Goal: Task Accomplishment & Management: Complete application form

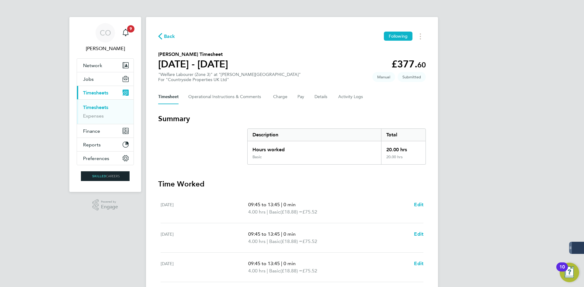
click at [169, 38] on span "Back" at bounding box center [169, 36] width 11 height 7
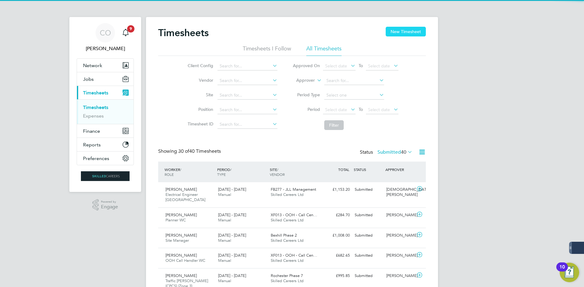
click at [391, 33] on button "New Timesheet" at bounding box center [406, 32] width 40 height 10
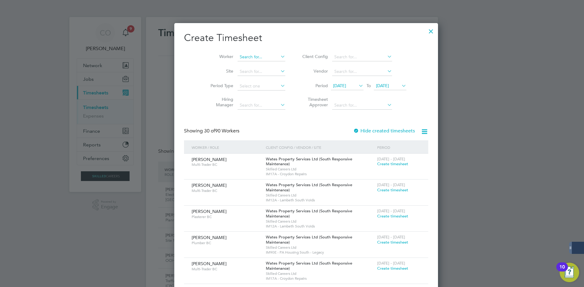
click at [237, 53] on input at bounding box center [261, 57] width 48 height 9
click at [237, 59] on input "[PERSON_NAME]" at bounding box center [261, 57] width 48 height 9
click at [232, 64] on b "[PERSON_NAME]" at bounding box center [242, 65] width 35 height 5
type input "[PERSON_NAME]"
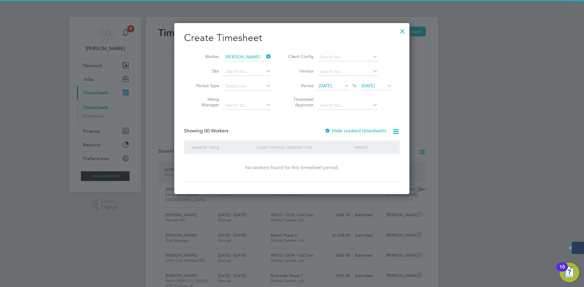
click at [369, 128] on label "Hide created timesheets" at bounding box center [355, 131] width 62 height 6
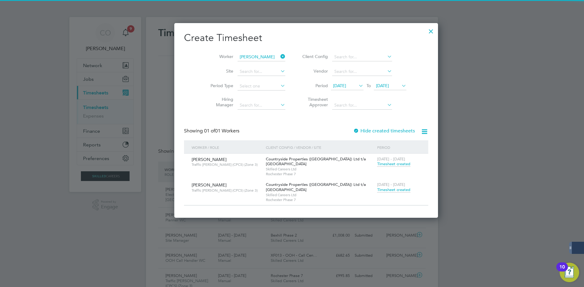
drag, startPoint x: 370, startPoint y: 185, endPoint x: 370, endPoint y: 190, distance: 4.6
click at [377, 186] on span "[DATE] - [DATE]" at bounding box center [391, 184] width 28 height 5
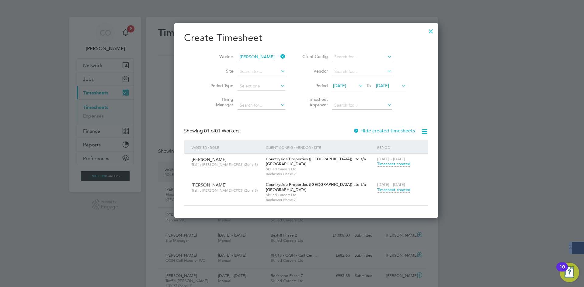
click at [377, 190] on span "Timesheet created" at bounding box center [393, 189] width 33 height 5
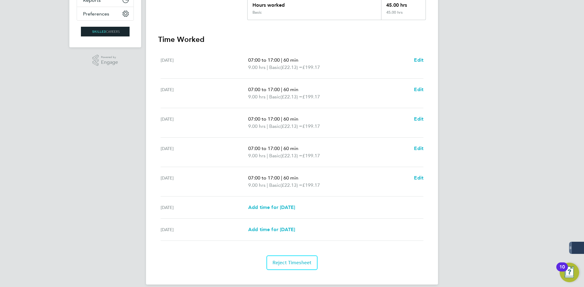
scroll to position [152, 0]
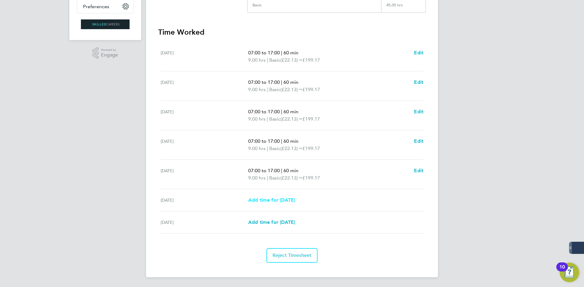
click at [280, 202] on span "Add time for [DATE]" at bounding box center [271, 200] width 47 height 6
select select "30"
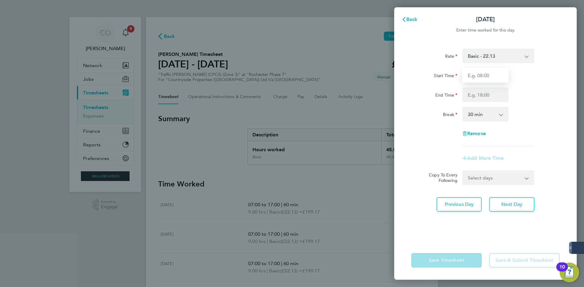
drag, startPoint x: 484, startPoint y: 78, endPoint x: 484, endPoint y: 82, distance: 4.0
click at [484, 78] on input "Start Time" at bounding box center [485, 75] width 46 height 15
type input "07:00"
drag, startPoint x: 485, startPoint y: 94, endPoint x: 485, endPoint y: 99, distance: 5.5
click at [485, 94] on input "End Time" at bounding box center [485, 95] width 46 height 15
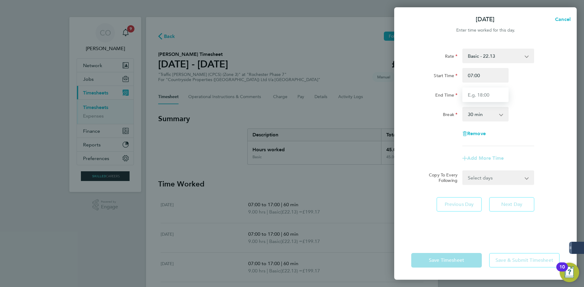
type input "16:00"
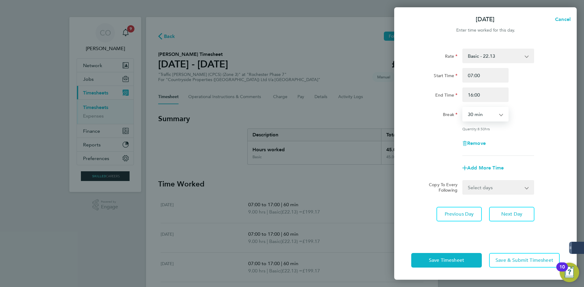
click at [472, 116] on select "0 min 15 min 30 min 45 min 60 min 75 min 90 min" at bounding box center [482, 114] width 38 height 13
select select "60"
click at [463, 108] on select "0 min 15 min 30 min 45 min 60 min 75 min 90 min" at bounding box center [482, 114] width 38 height 13
click at [499, 211] on button "Next Day" at bounding box center [511, 214] width 45 height 15
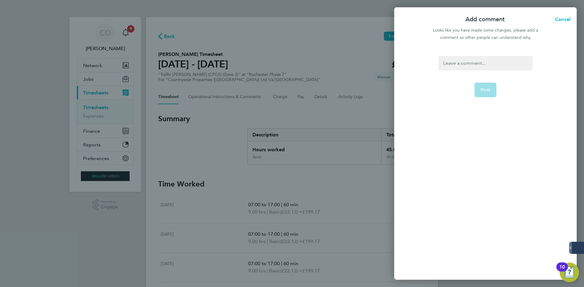
click at [462, 63] on div at bounding box center [485, 63] width 94 height 15
click at [462, 66] on div at bounding box center [485, 63] width 94 height 15
click at [478, 91] on button "Post" at bounding box center [485, 90] width 22 height 15
select select "30"
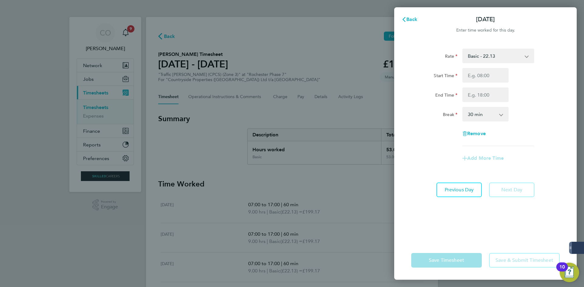
drag, startPoint x: 358, startPoint y: 54, endPoint x: 358, endPoint y: 61, distance: 7.7
click at [358, 55] on div "Back [DATE] Enter time worked for this day. Rate Basic - 22.13 Start Time End T…" at bounding box center [292, 143] width 584 height 287
click at [410, 18] on span "Back" at bounding box center [411, 19] width 11 height 6
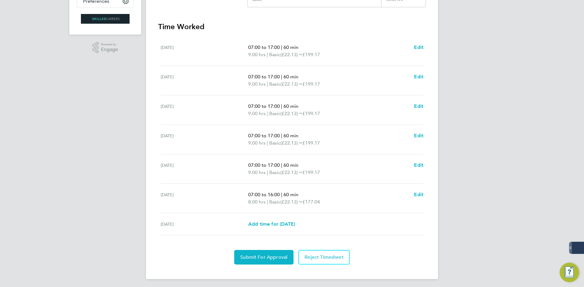
scroll to position [159, 0]
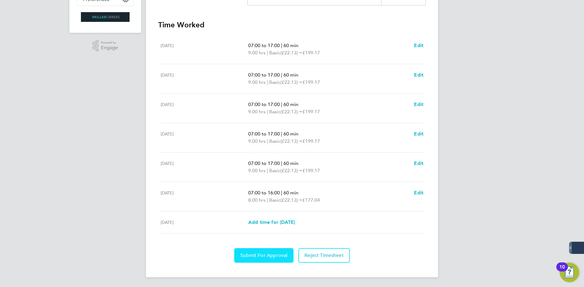
click at [270, 260] on button "Submit For Approval" at bounding box center [263, 255] width 59 height 15
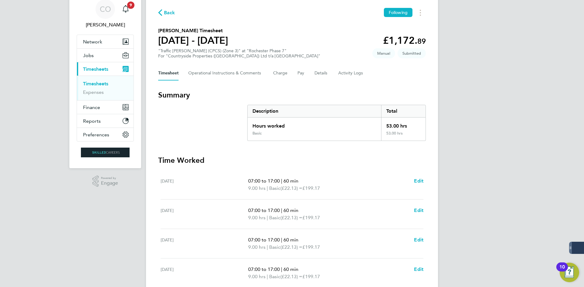
scroll to position [0, 0]
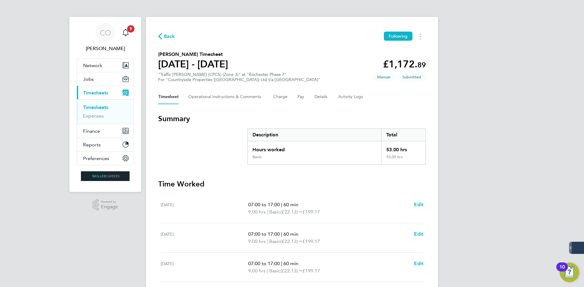
click at [167, 41] on div "Back Following" at bounding box center [292, 36] width 268 height 9
click at [169, 38] on span "Back" at bounding box center [169, 36] width 11 height 7
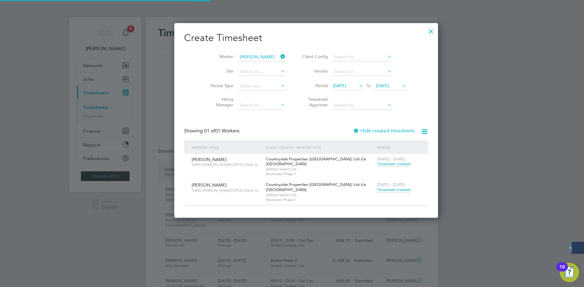
scroll to position [16, 53]
drag, startPoint x: 267, startPoint y: 56, endPoint x: 247, endPoint y: 55, distance: 20.1
click at [264, 56] on li "Worker [PERSON_NAME]" at bounding box center [245, 57] width 95 height 15
click at [246, 55] on input at bounding box center [261, 57] width 48 height 9
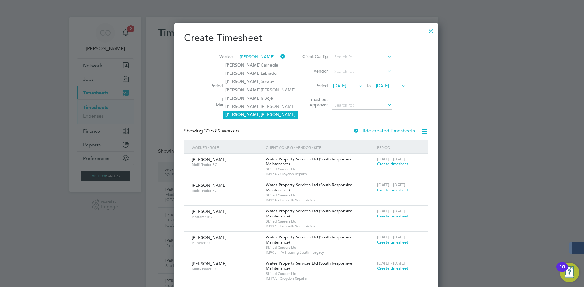
click at [234, 112] on b "[PERSON_NAME]" at bounding box center [242, 114] width 35 height 5
type input "[PERSON_NAME]"
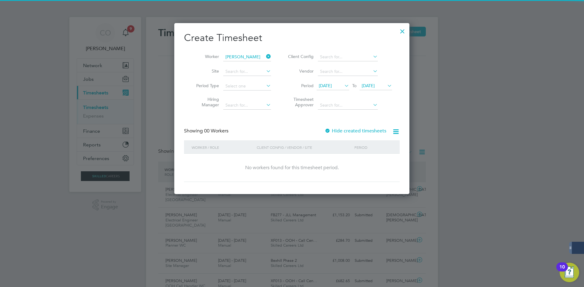
click at [335, 132] on label "Hide created timesheets" at bounding box center [355, 131] width 62 height 6
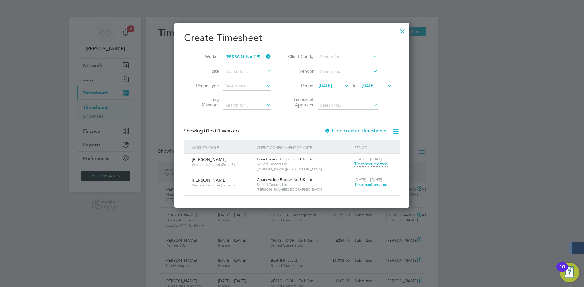
click at [365, 185] on span "Timesheet created" at bounding box center [370, 184] width 33 height 5
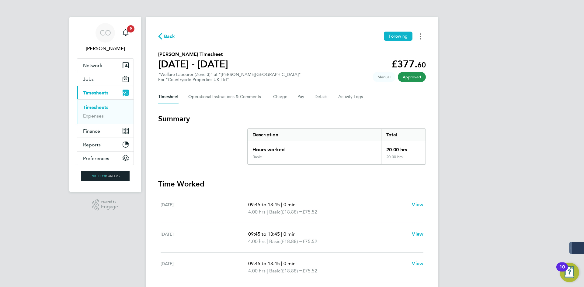
click at [423, 35] on button "Timesheets Menu" at bounding box center [420, 36] width 11 height 9
click at [389, 50] on link "Download timesheet" at bounding box center [389, 50] width 73 height 12
click at [168, 35] on span "Back" at bounding box center [169, 36] width 11 height 7
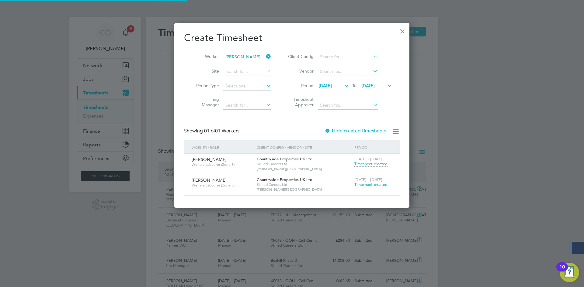
scroll to position [16, 53]
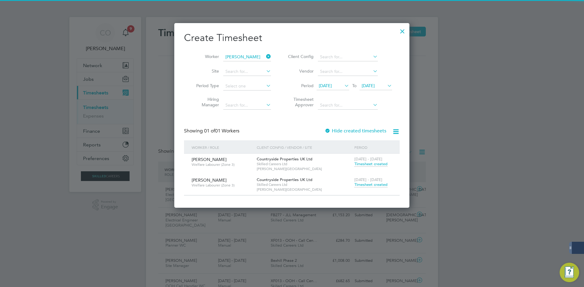
drag, startPoint x: 267, startPoint y: 56, endPoint x: 258, endPoint y: 56, distance: 8.2
click at [265, 56] on icon at bounding box center [265, 56] width 0 height 9
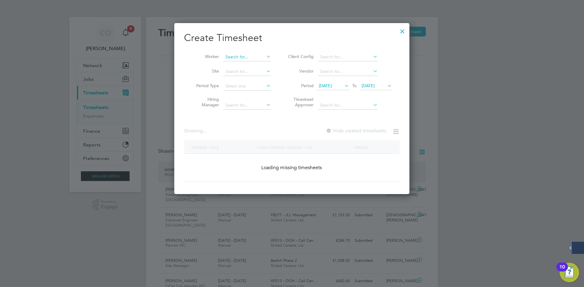
click at [252, 56] on input at bounding box center [247, 57] width 48 height 9
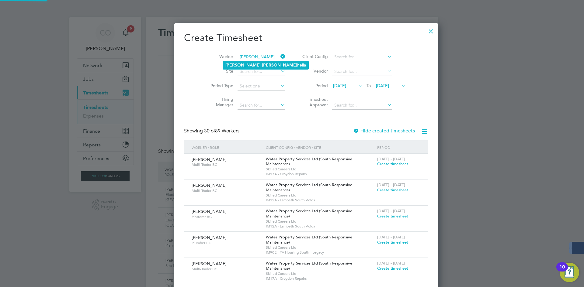
click at [251, 62] on li "[PERSON_NAME] hella" at bounding box center [265, 65] width 85 height 8
type input "[PERSON_NAME]"
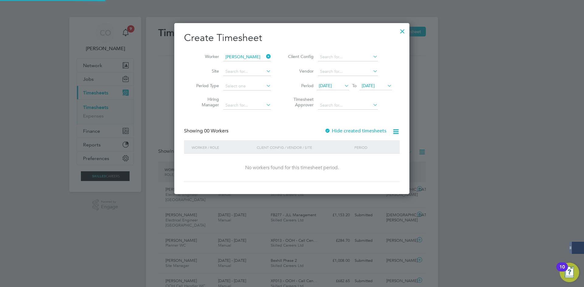
click at [332, 130] on label "Hide created timesheets" at bounding box center [355, 131] width 62 height 6
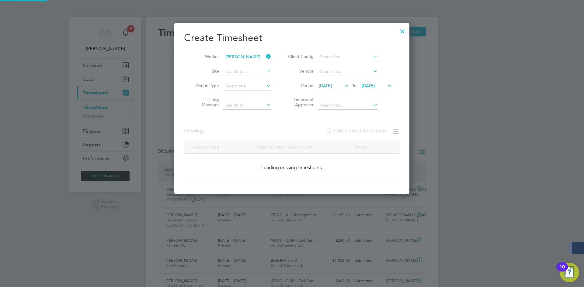
click at [332, 130] on label "Hide created timesheets" at bounding box center [356, 131] width 61 height 6
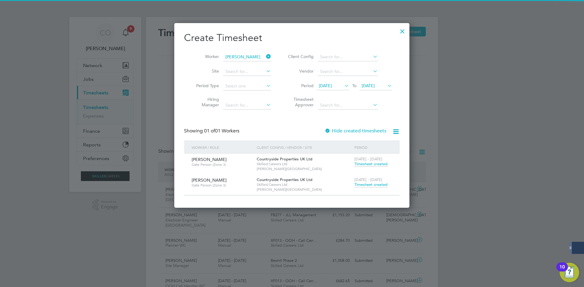
click at [366, 185] on span "Timesheet created" at bounding box center [370, 184] width 33 height 5
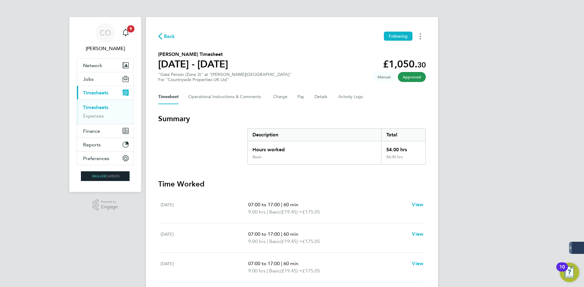
click at [421, 36] on button "Timesheets Menu" at bounding box center [420, 36] width 11 height 9
click at [376, 51] on link "Download timesheet" at bounding box center [389, 50] width 73 height 12
click at [484, 43] on div "CO [PERSON_NAME] Notifications 9 Applications: Network Businesses Sites Workers…" at bounding box center [292, 223] width 584 height 447
